Goal: Task Accomplishment & Management: Manage account settings

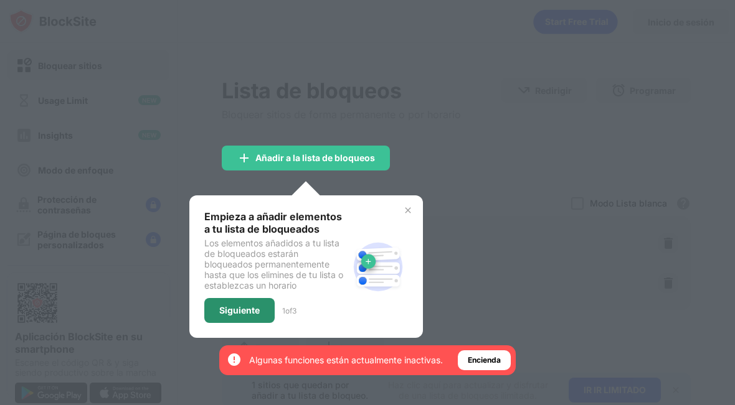
click at [249, 301] on div "Siguiente" at bounding box center [239, 310] width 70 height 25
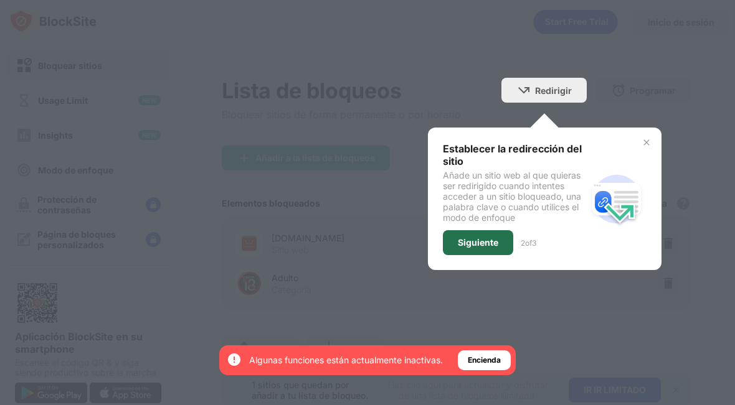
click at [479, 246] on div "Siguiente" at bounding box center [478, 243] width 40 height 10
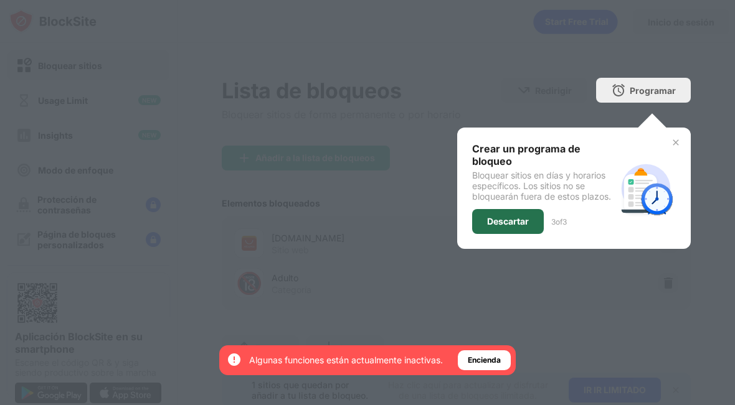
click at [506, 212] on div "Descartar" at bounding box center [508, 221] width 72 height 25
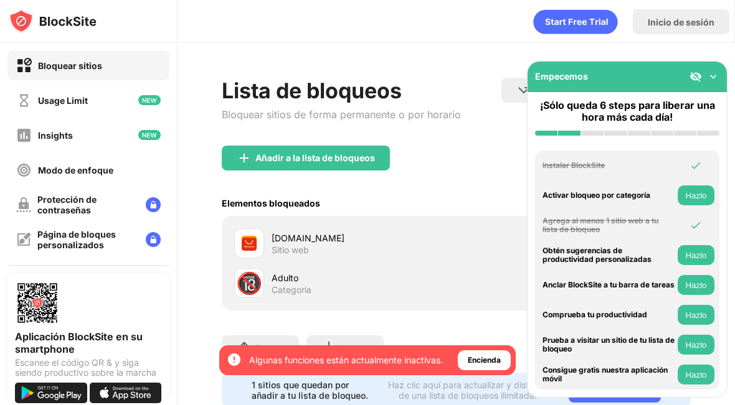
scroll to position [48, 0]
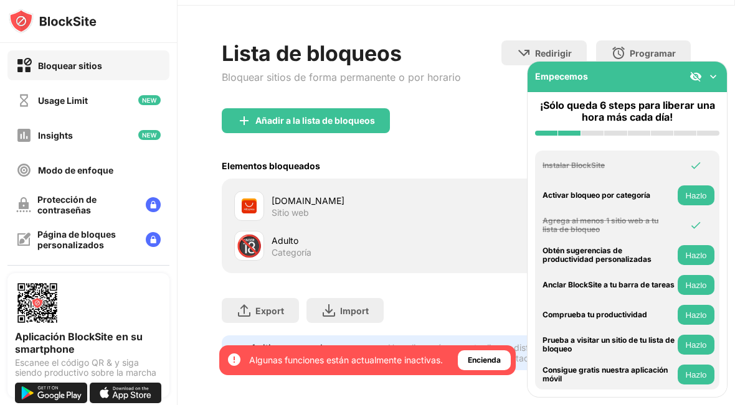
click at [311, 235] on div "Adulto" at bounding box center [364, 240] width 185 height 13
click at [251, 235] on div "🔞" at bounding box center [249, 247] width 26 height 26
drag, startPoint x: 251, startPoint y: 235, endPoint x: 426, endPoint y: 212, distance: 176.5
click at [426, 212] on div "aliexpress.com Sitio web" at bounding box center [456, 206] width 454 height 40
click at [483, 355] on div "Encienda" at bounding box center [484, 360] width 33 height 12
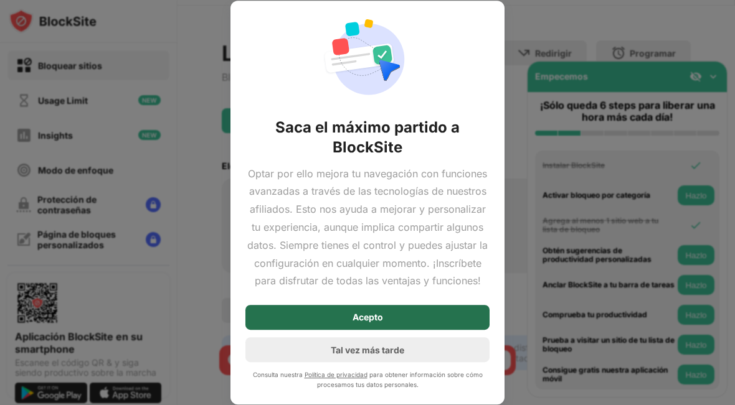
click at [388, 321] on div "Acepto" at bounding box center [367, 317] width 244 height 25
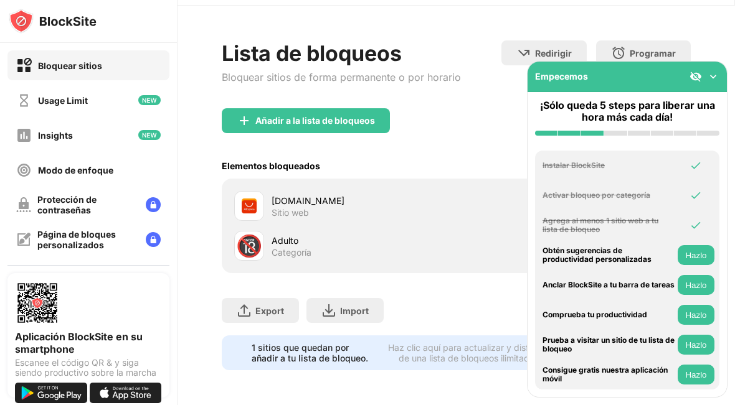
click at [291, 247] on div "Categoría" at bounding box center [292, 252] width 40 height 11
click at [253, 238] on div "🔞" at bounding box center [249, 247] width 26 height 26
drag, startPoint x: 263, startPoint y: 237, endPoint x: 250, endPoint y: 233, distance: 13.8
click at [250, 234] on div "🔞" at bounding box center [249, 247] width 26 height 26
click at [323, 343] on div "1 sitios que quedan por añadir a tu lista de bloqueo." at bounding box center [313, 353] width 123 height 21
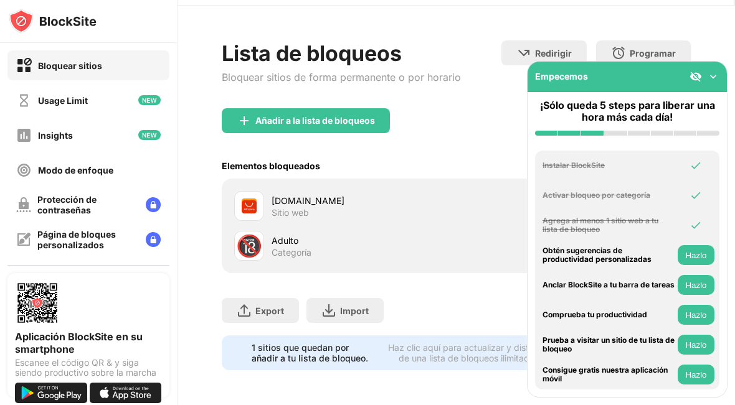
click at [424, 343] on div "Haz clic aquí para actualizar y disfrutar de una lista de bloqueos ilimitada." at bounding box center [467, 353] width 171 height 21
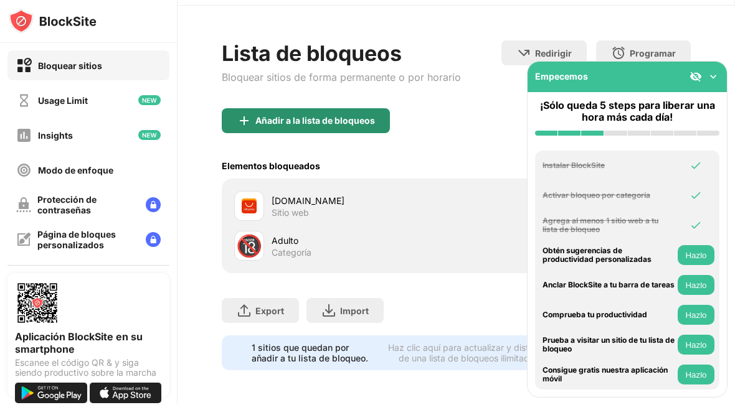
click at [310, 116] on div "Añadir a la lista de bloqueos" at bounding box center [315, 121] width 120 height 10
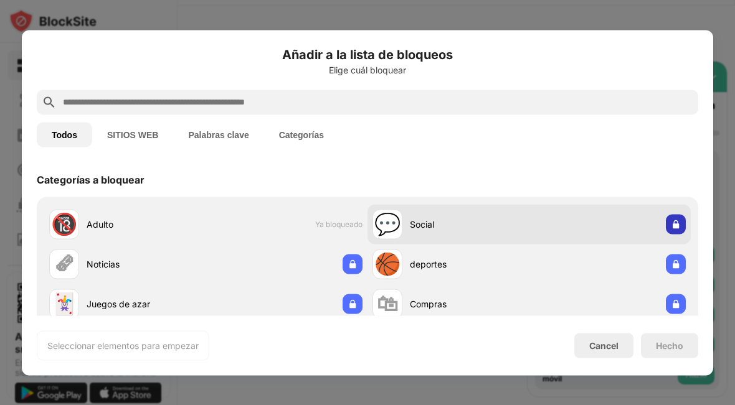
click at [670, 224] on img at bounding box center [676, 224] width 12 height 12
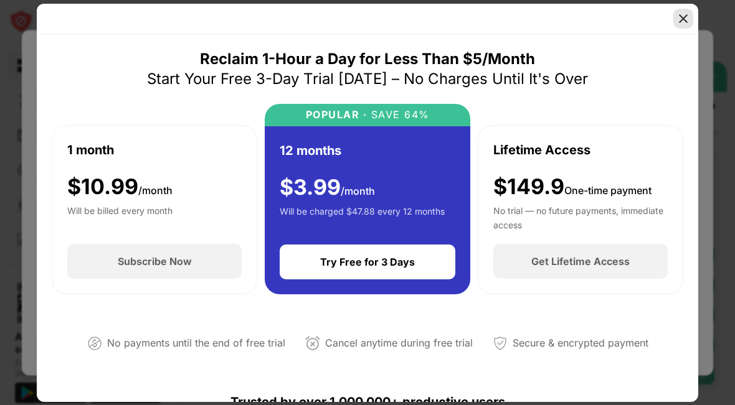
click at [686, 18] on img at bounding box center [683, 18] width 12 height 12
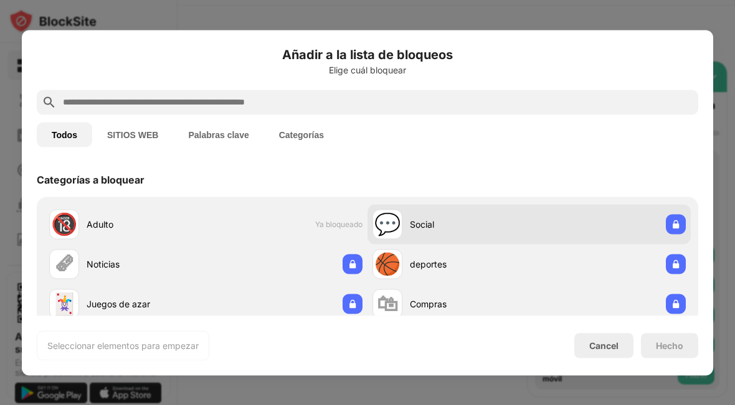
drag, startPoint x: 115, startPoint y: 219, endPoint x: 492, endPoint y: 235, distance: 377.8
click at [492, 235] on div "💬 Social" at bounding box center [450, 224] width 157 height 30
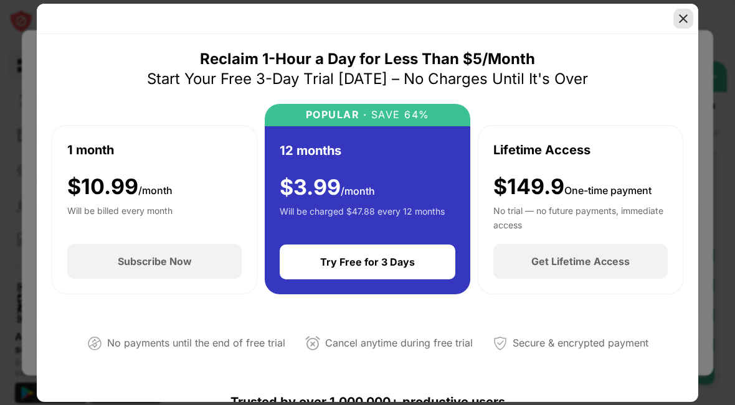
click at [683, 21] on img at bounding box center [683, 18] width 12 height 12
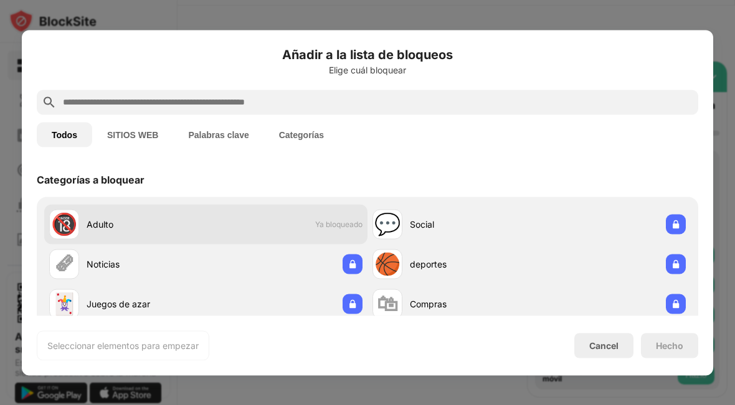
click at [337, 222] on span "Ya bloqueado" at bounding box center [338, 224] width 47 height 9
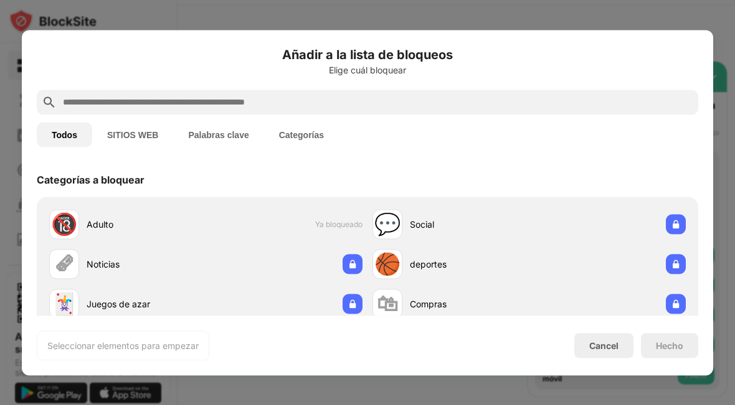
click at [287, 133] on button "Categorías" at bounding box center [301, 134] width 75 height 25
click at [300, 137] on button "Categorías" at bounding box center [301, 134] width 75 height 25
click at [136, 139] on button "SITIOS WEB" at bounding box center [132, 134] width 81 height 25
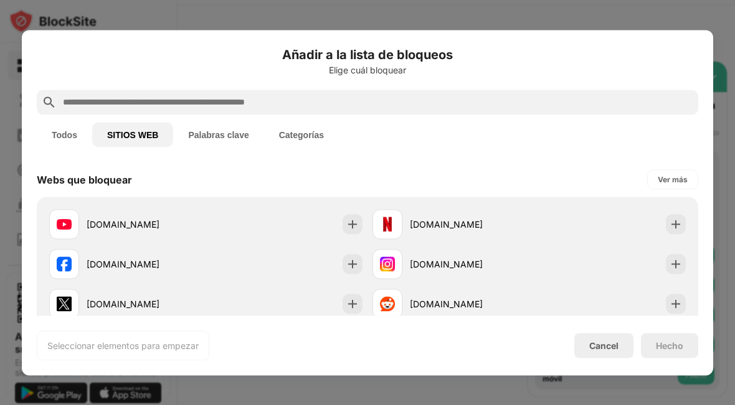
click at [64, 142] on button "Todos" at bounding box center [64, 134] width 55 height 25
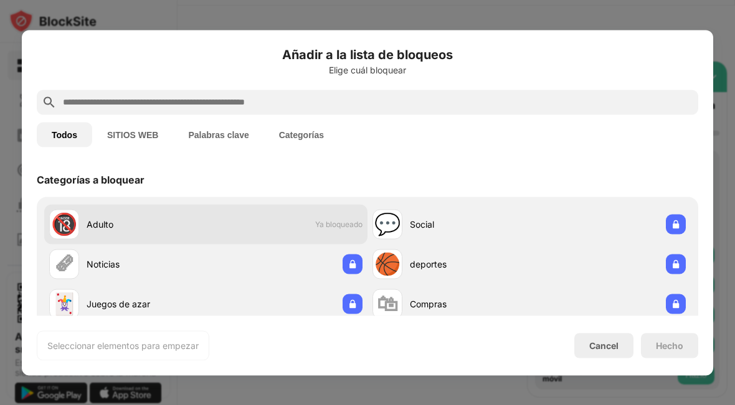
click at [111, 220] on div "Adulto" at bounding box center [147, 224] width 120 height 13
click at [339, 224] on span "Ya bloqueado" at bounding box center [338, 224] width 47 height 9
drag, startPoint x: 339, startPoint y: 224, endPoint x: 290, endPoint y: 224, distance: 49.2
click at [290, 224] on div "🔞 Adulto Ya bloqueado" at bounding box center [205, 224] width 323 height 40
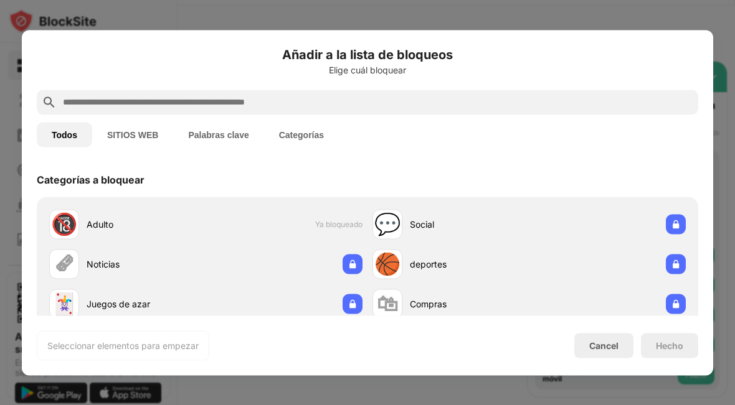
click at [133, 121] on div "Todos SITIOS WEB Palabras clave Categorías" at bounding box center [367, 135] width 661 height 40
click at [213, 135] on button "Palabras clave" at bounding box center [218, 134] width 90 height 25
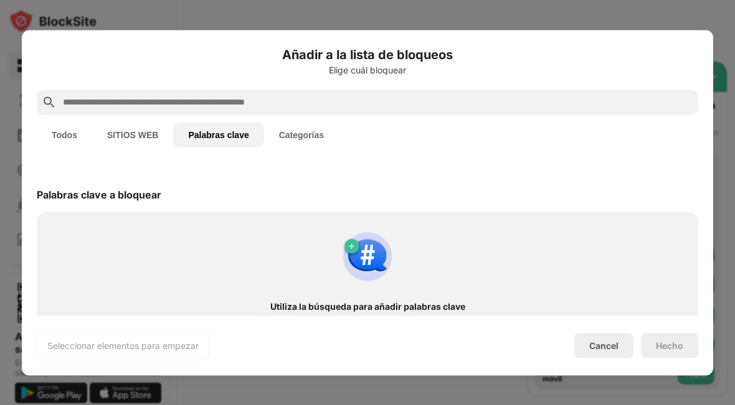
click at [151, 132] on button "SITIOS WEB" at bounding box center [132, 134] width 81 height 25
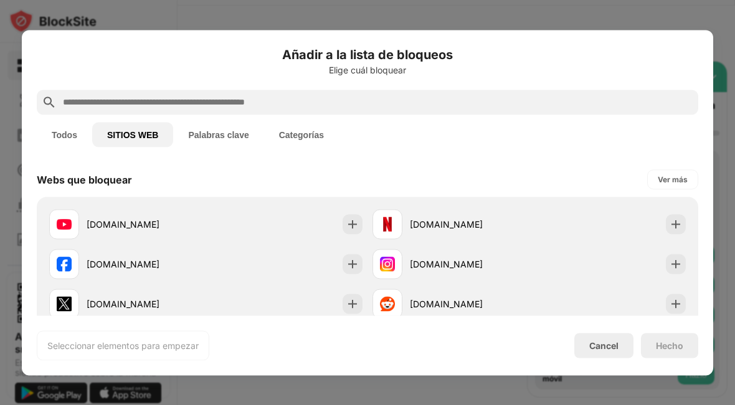
click at [225, 139] on button "Palabras clave" at bounding box center [218, 134] width 90 height 25
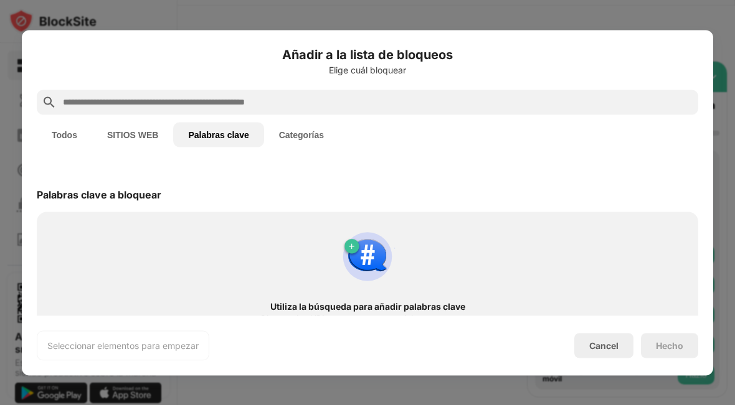
click at [305, 121] on div "Todos SITIOS WEB Palabras clave Categorías" at bounding box center [367, 135] width 661 height 40
click at [305, 131] on button "Categorías" at bounding box center [301, 134] width 75 height 25
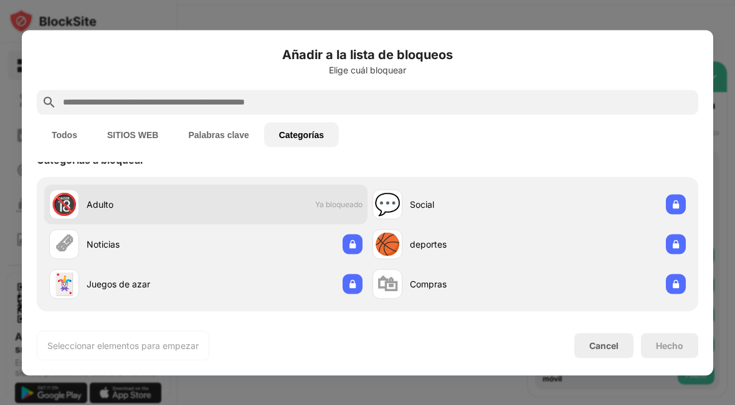
scroll to position [31, 0]
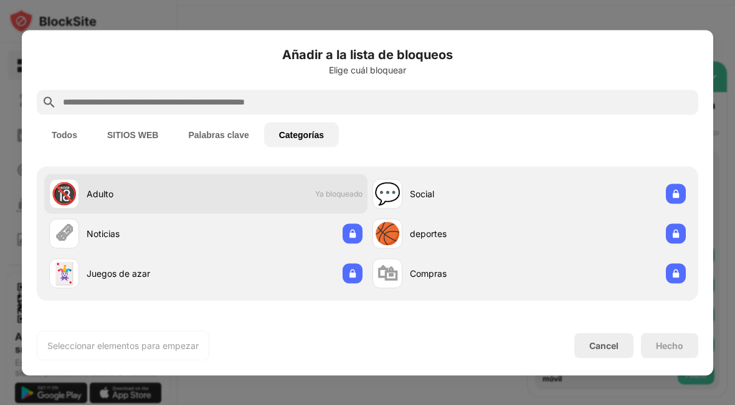
click at [202, 205] on div "🔞 Adulto" at bounding box center [127, 194] width 157 height 30
click at [51, 193] on div "🔞" at bounding box center [64, 194] width 26 height 26
click at [57, 193] on div "🔞" at bounding box center [64, 194] width 26 height 26
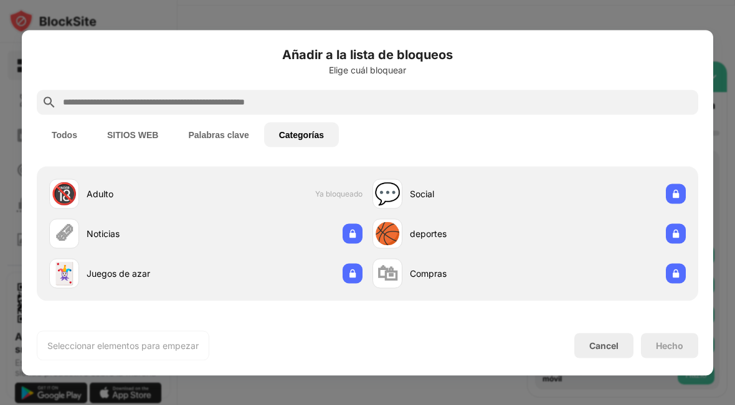
click at [138, 136] on button "SITIOS WEB" at bounding box center [132, 134] width 81 height 25
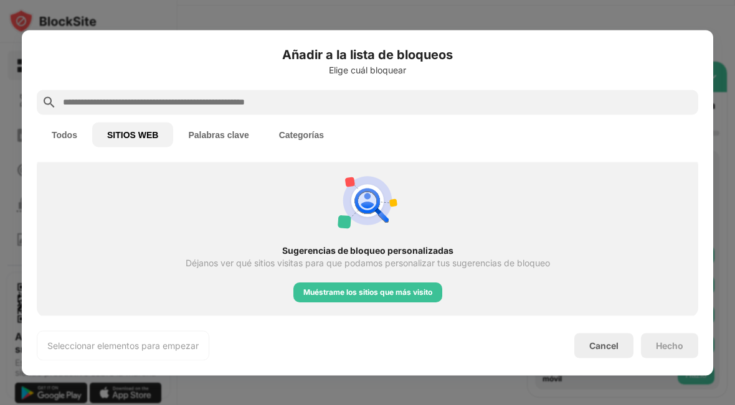
scroll to position [300, 0]
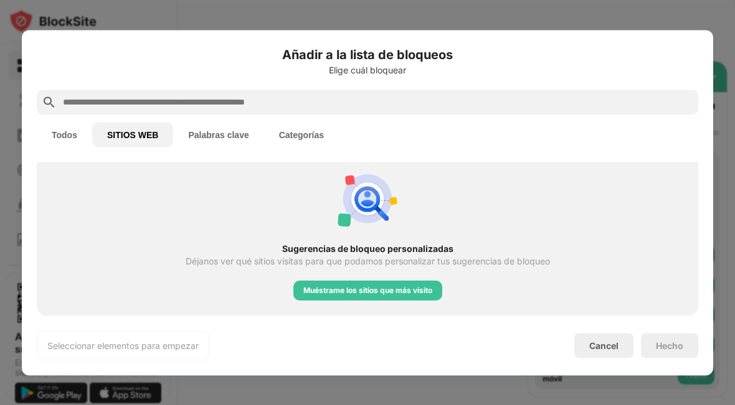
drag, startPoint x: 99, startPoint y: 340, endPoint x: 80, endPoint y: 343, distance: 18.9
click at [80, 343] on div "Seleccionar elementos para empezar" at bounding box center [122, 345] width 151 height 12
click at [346, 344] on div "Seleccionar elementos para empezar Cancel Hecho" at bounding box center [367, 346] width 661 height 30
click at [345, 342] on div "Seleccionar elementos para empezar Cancel Hecho" at bounding box center [367, 346] width 661 height 30
click at [81, 96] on input "text" at bounding box center [378, 102] width 632 height 15
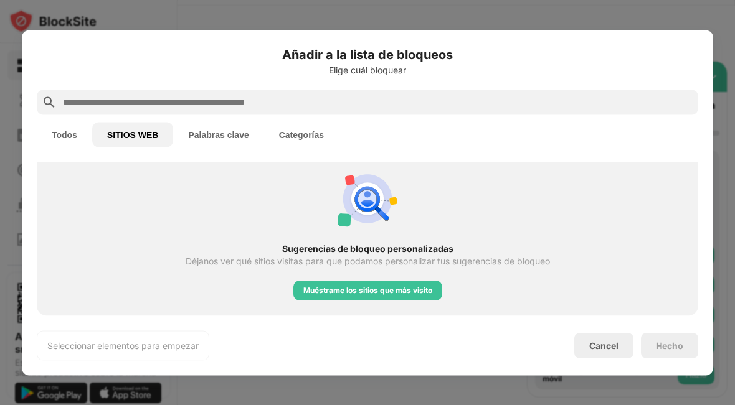
paste input "**********"
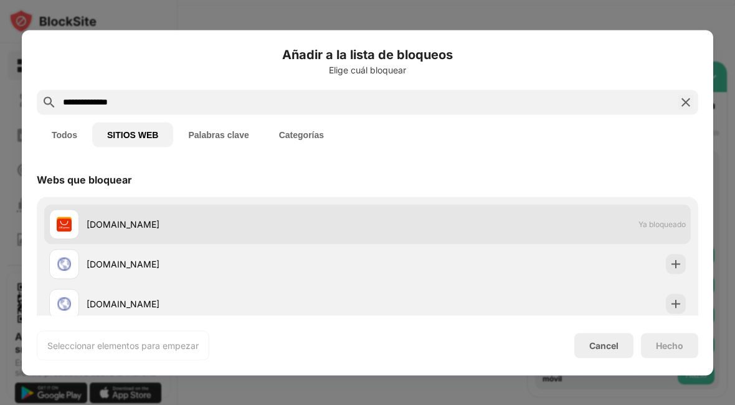
click at [126, 220] on div "aliexpress.com" at bounding box center [227, 224] width 281 height 13
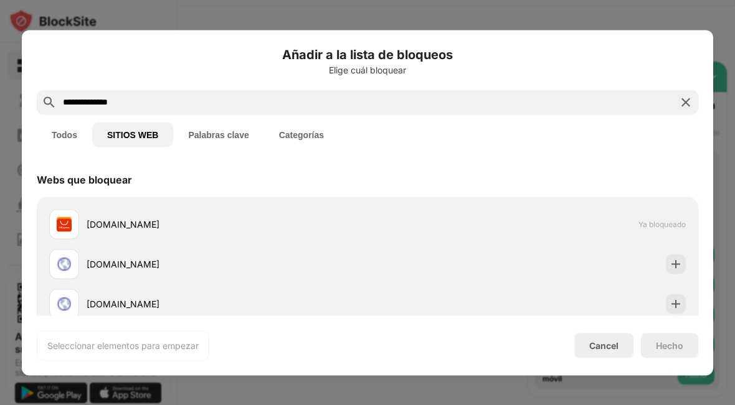
click at [63, 101] on input "**********" at bounding box center [368, 102] width 612 height 15
drag, startPoint x: 141, startPoint y: 101, endPoint x: 37, endPoint y: 100, distance: 104.0
click at [37, 100] on div "**********" at bounding box center [367, 102] width 661 height 25
paste input "*****"
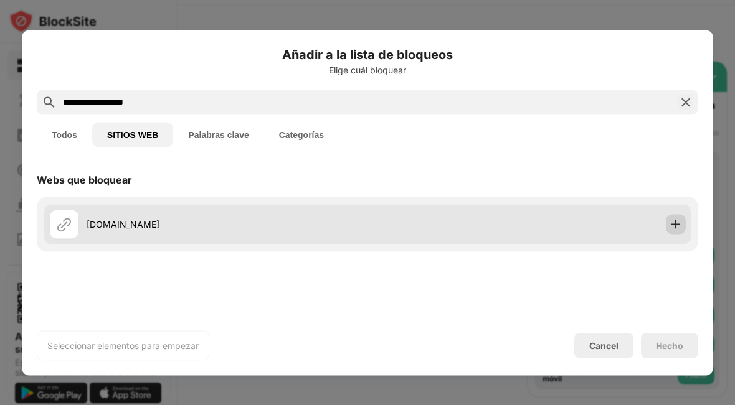
type input "**********"
click at [676, 220] on div at bounding box center [676, 224] width 20 height 20
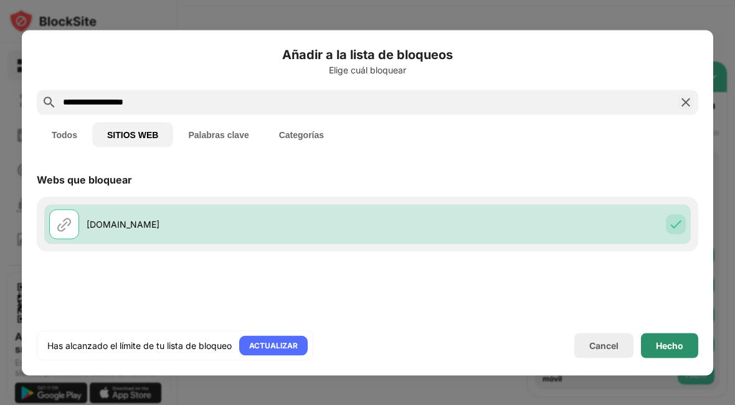
click at [680, 341] on div "Hecho" at bounding box center [669, 346] width 27 height 10
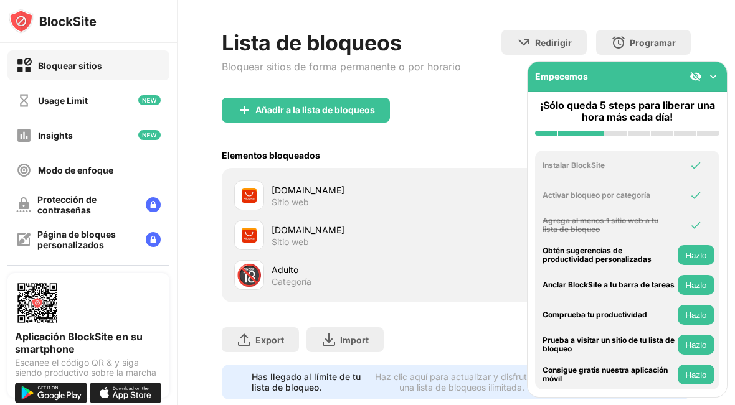
click at [98, 69] on div "Bloquear sitios" at bounding box center [70, 65] width 64 height 11
click at [374, 196] on div "aliexpress.com" at bounding box center [364, 190] width 185 height 13
click at [717, 78] on img at bounding box center [713, 76] width 12 height 12
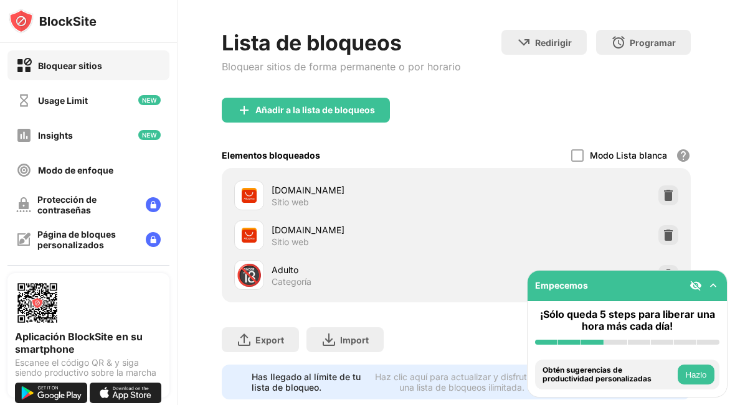
click at [697, 380] on button "Hazlo" at bounding box center [696, 375] width 37 height 20
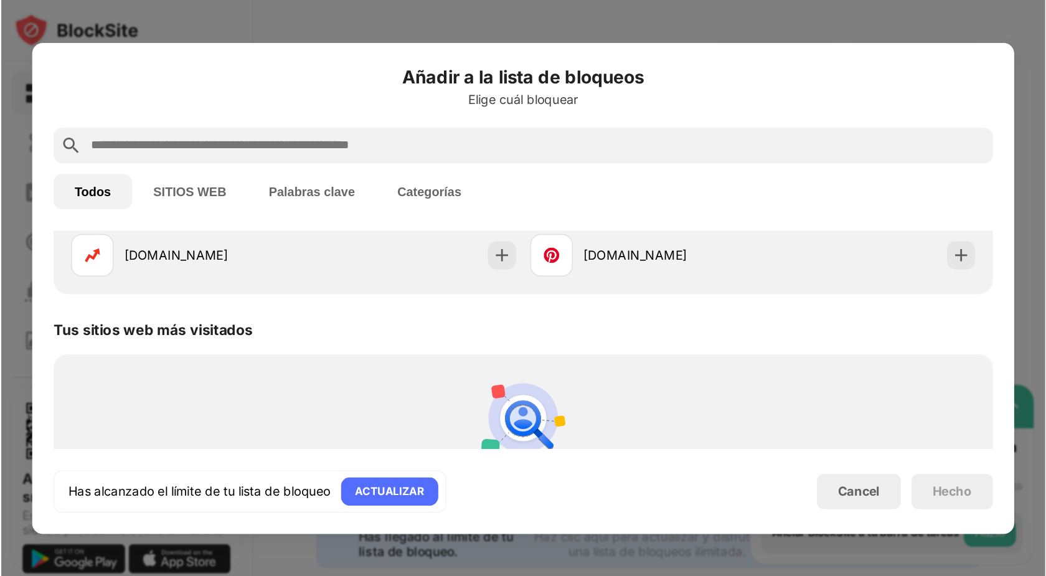
scroll to position [434, 0]
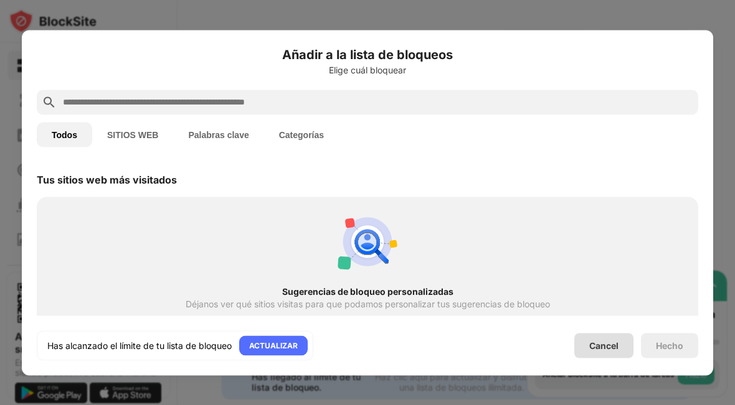
click at [615, 351] on div "Cancel" at bounding box center [603, 346] width 29 height 11
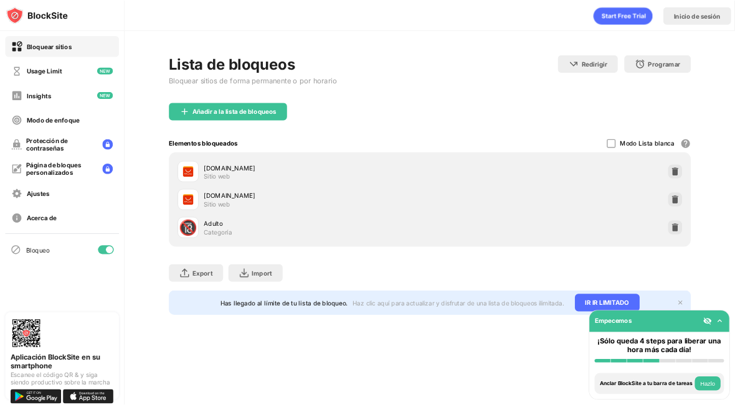
scroll to position [0, 0]
